Goal: Book appointment/travel/reservation

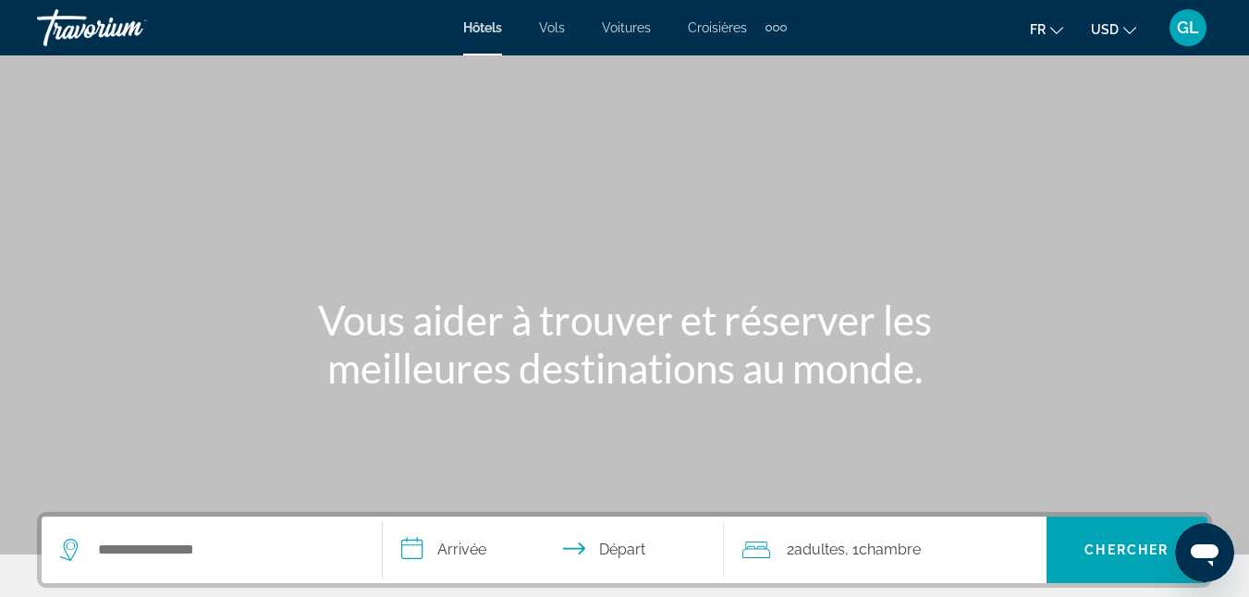
click at [780, 30] on div "Extra navigation items" at bounding box center [783, 28] width 6 height 6
